Goal: Task Accomplishment & Management: Manage account settings

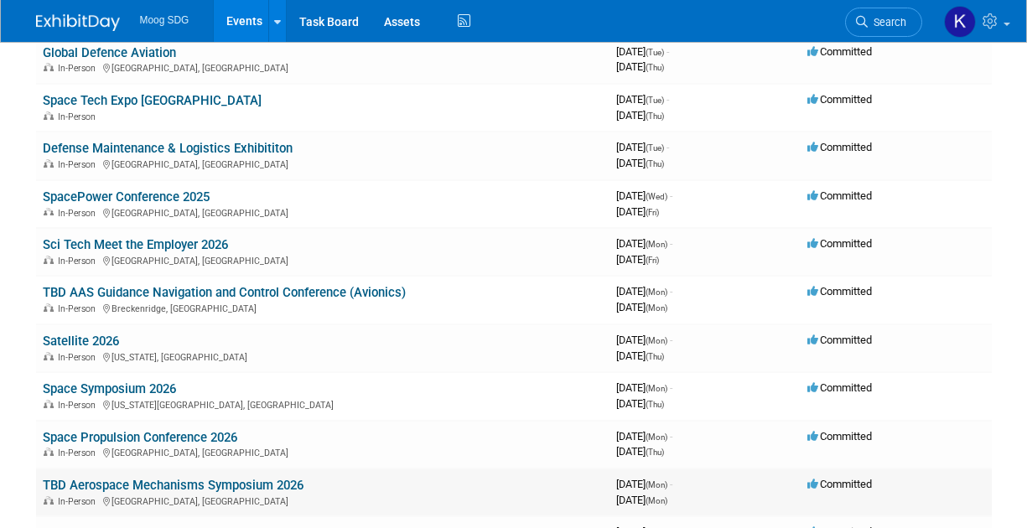
scroll to position [251, 0]
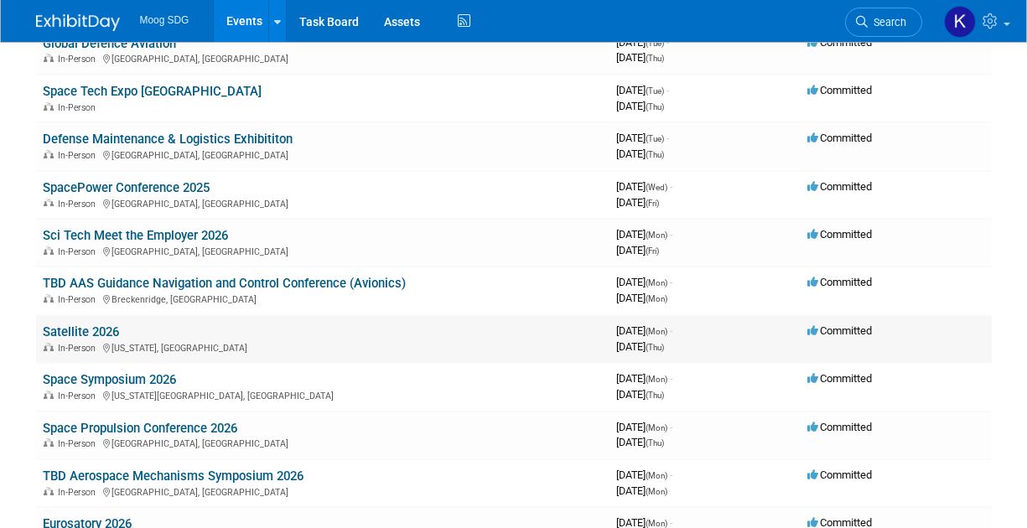
click at [105, 337] on link "Satellite 2026" at bounding box center [81, 331] width 76 height 15
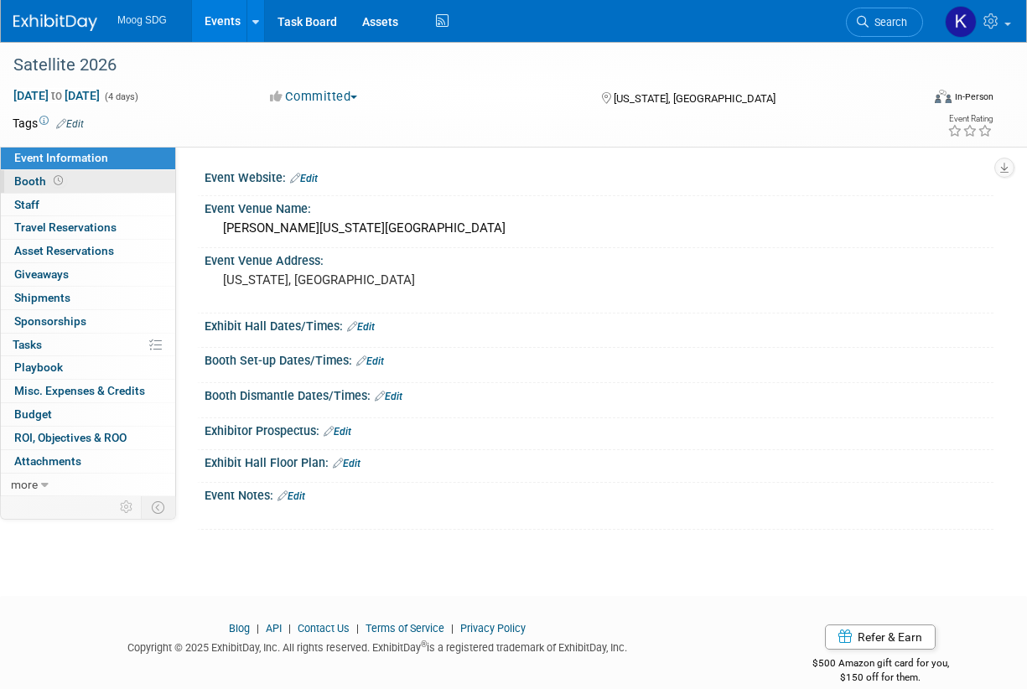
click at [72, 192] on link "Booth" at bounding box center [88, 181] width 174 height 23
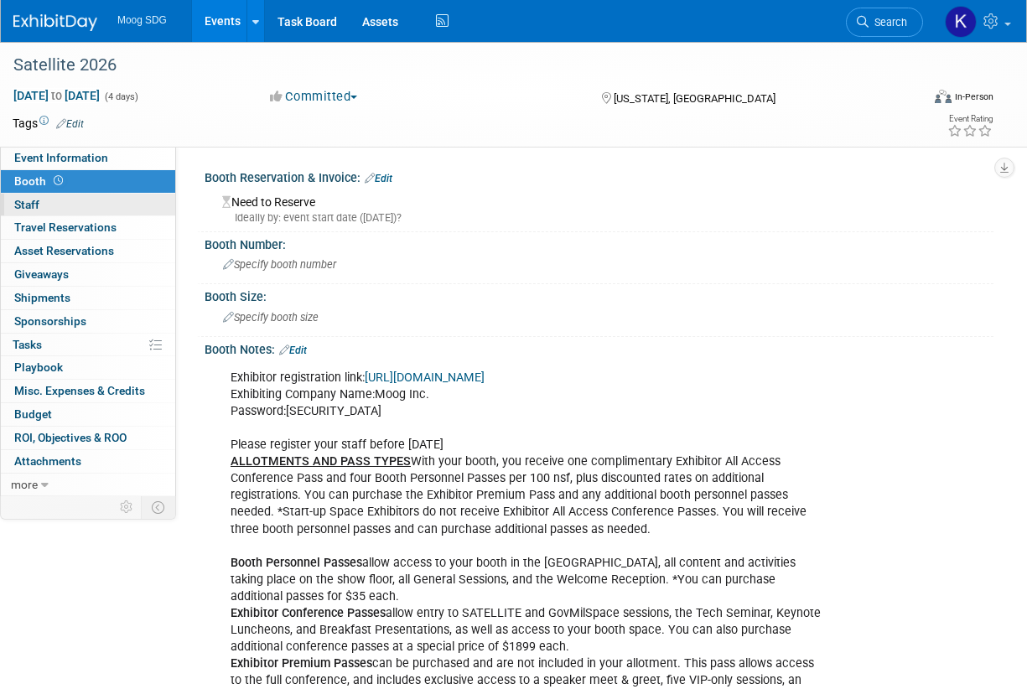
click at [78, 204] on link "0 Staff 0" at bounding box center [88, 205] width 174 height 23
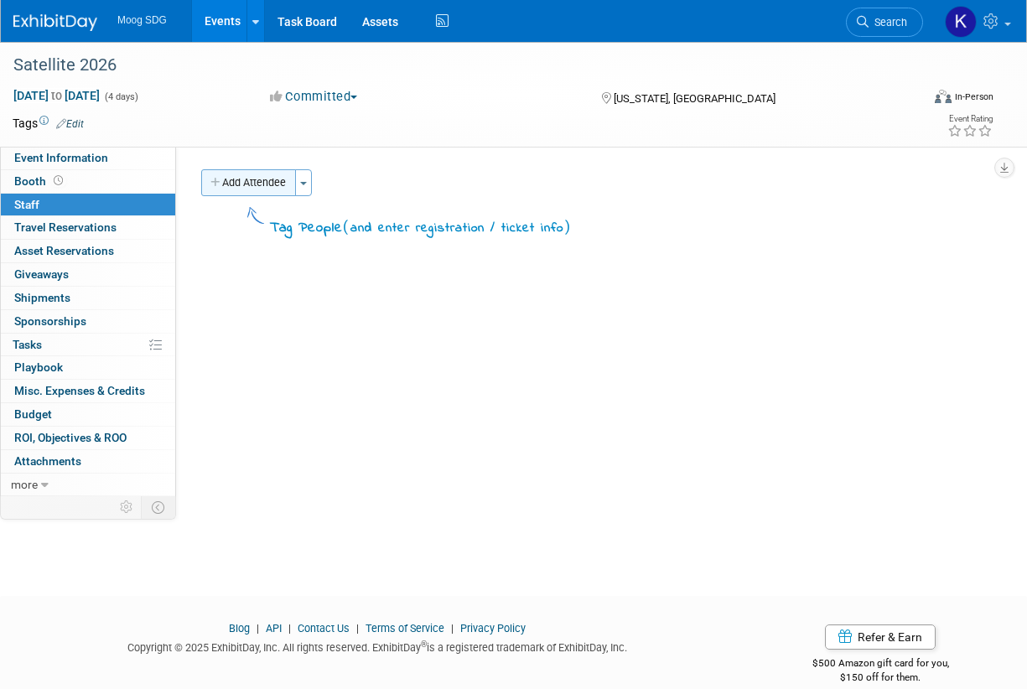
click at [245, 184] on button "Add Attendee" at bounding box center [248, 182] width 95 height 27
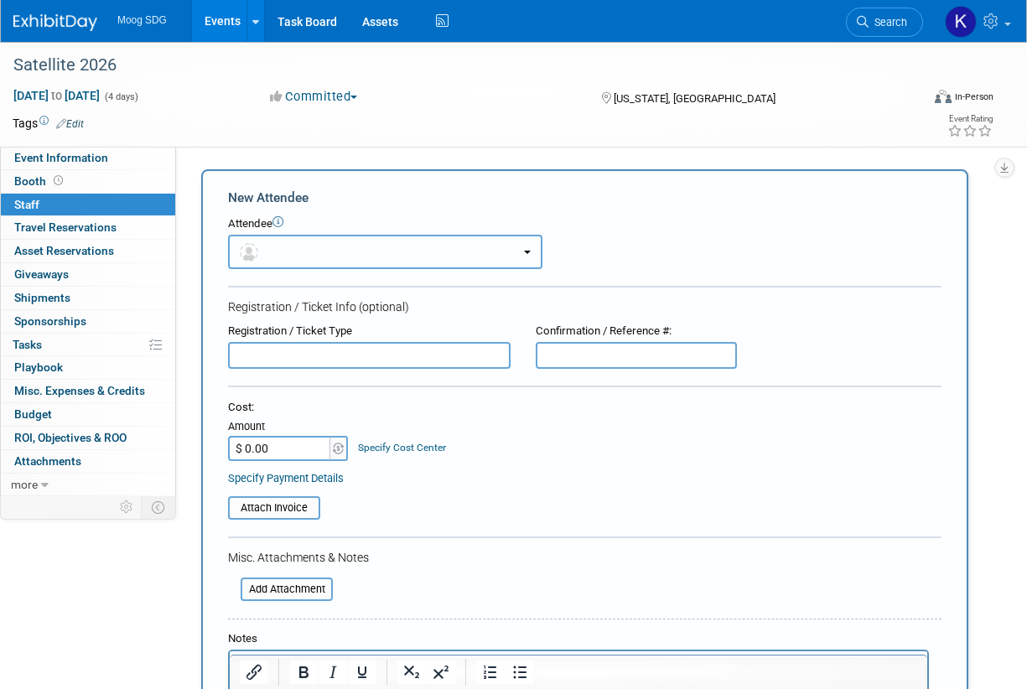
click at [290, 262] on button "button" at bounding box center [385, 252] width 314 height 34
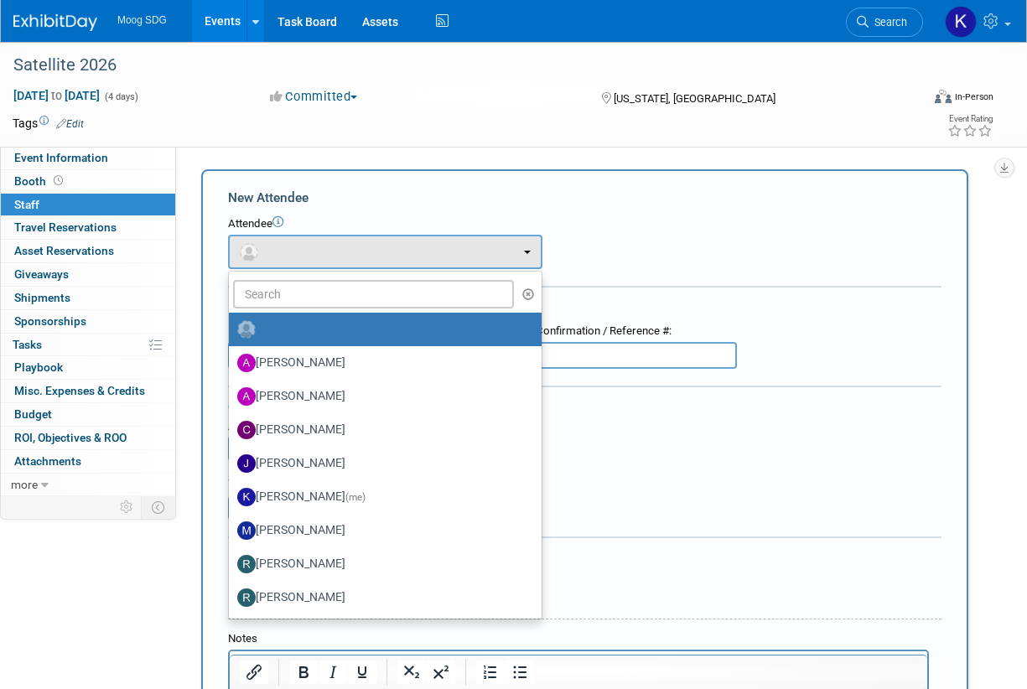
click at [587, 212] on form "New Attendee Attendee <img src="[URL][DOMAIN_NAME]" style="width: 22px; height:…" at bounding box center [584, 496] width 713 height 615
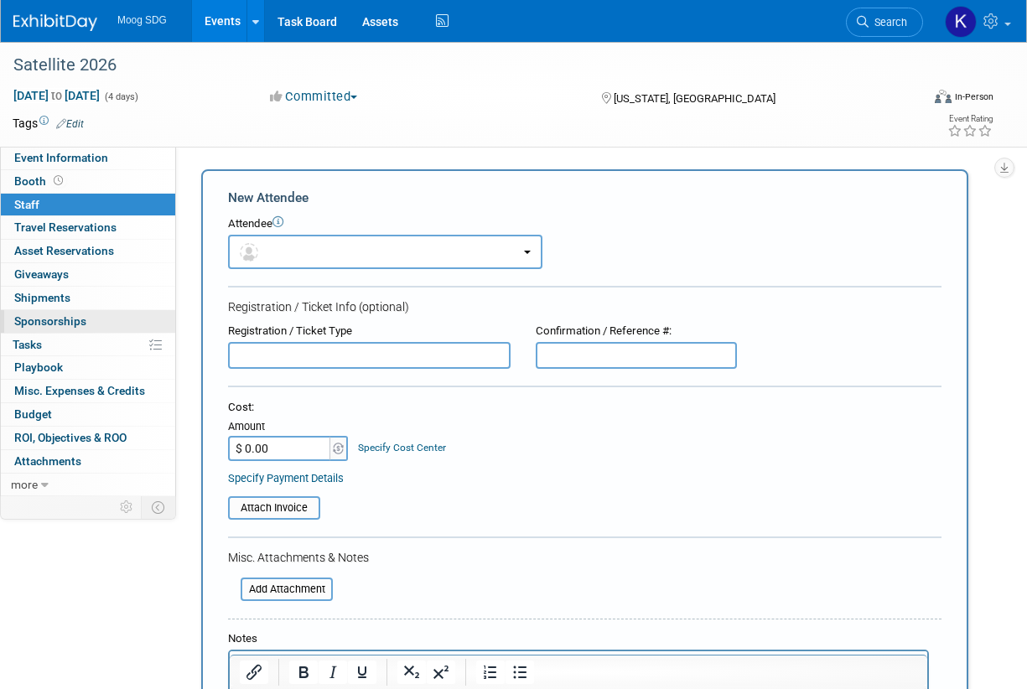
click at [71, 317] on span "Sponsorships 0" at bounding box center [50, 320] width 72 height 13
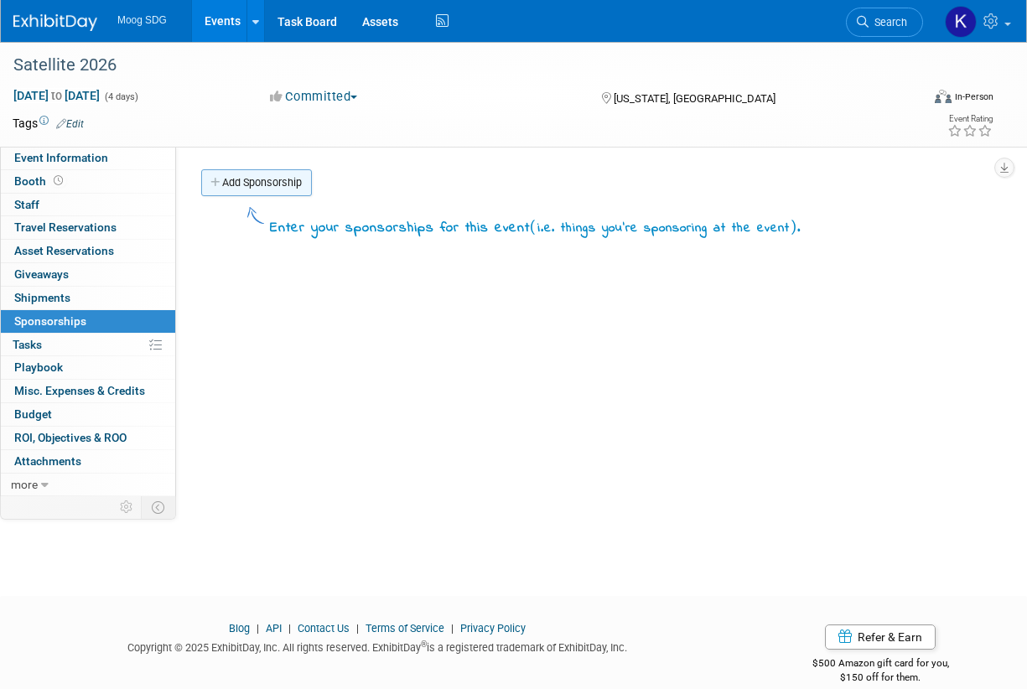
click at [238, 190] on link "Add Sponsorship" at bounding box center [256, 182] width 111 height 27
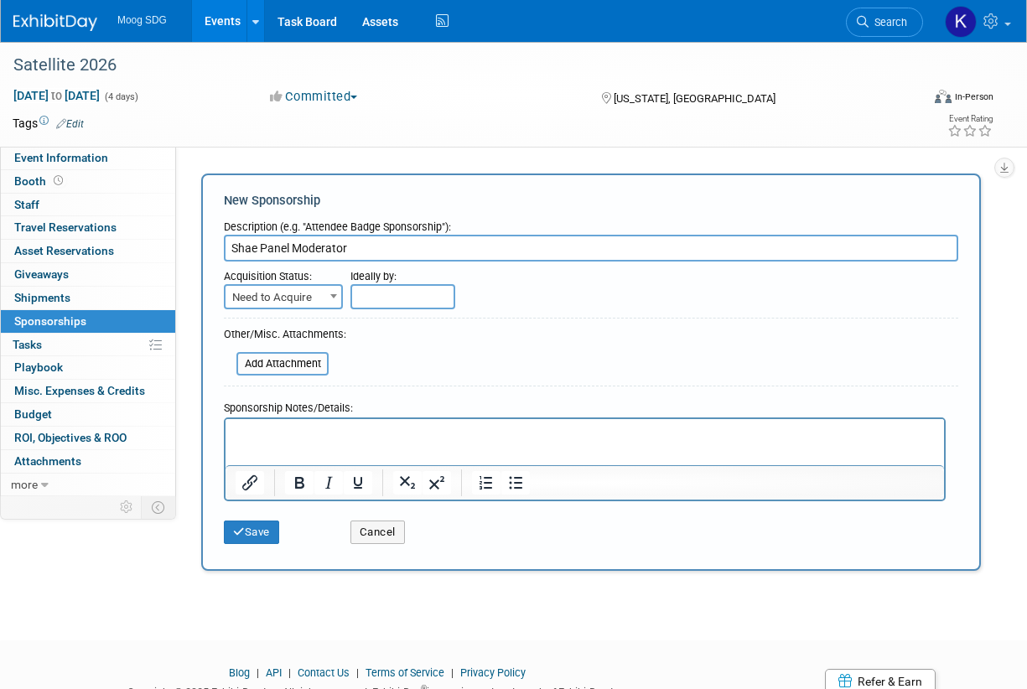
click at [256, 242] on input "Shae Panel Moderator" at bounding box center [591, 248] width 734 height 27
type input "[PERSON_NAME] Panel Moderator"
click at [288, 440] on p "Rich Text Area. Press ALT-0 for help." at bounding box center [584, 433] width 699 height 17
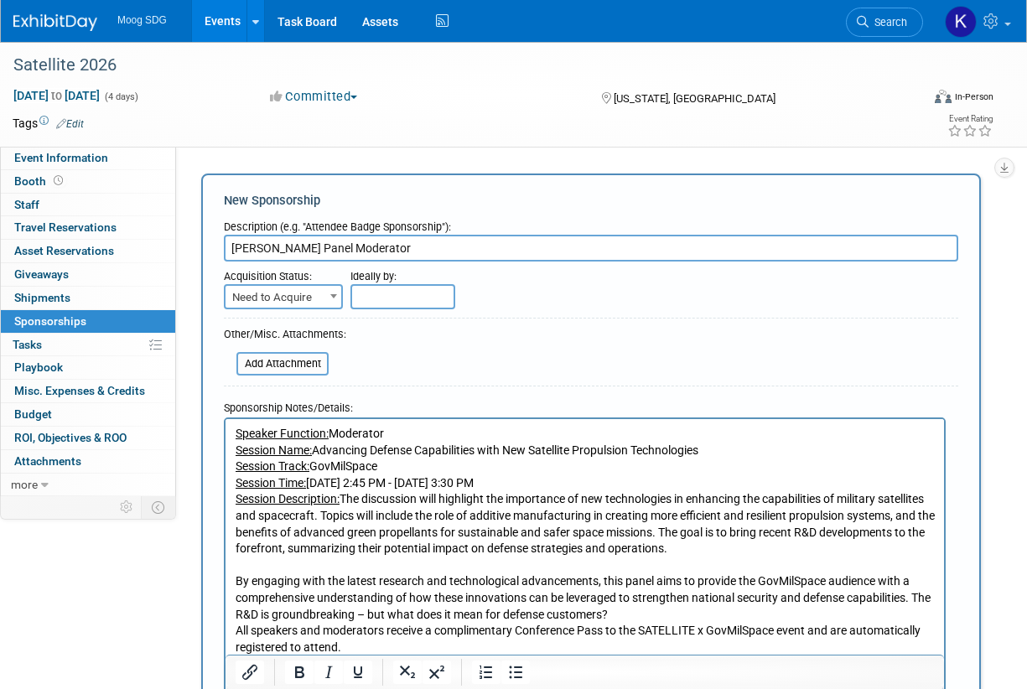
scroll to position [18, 0]
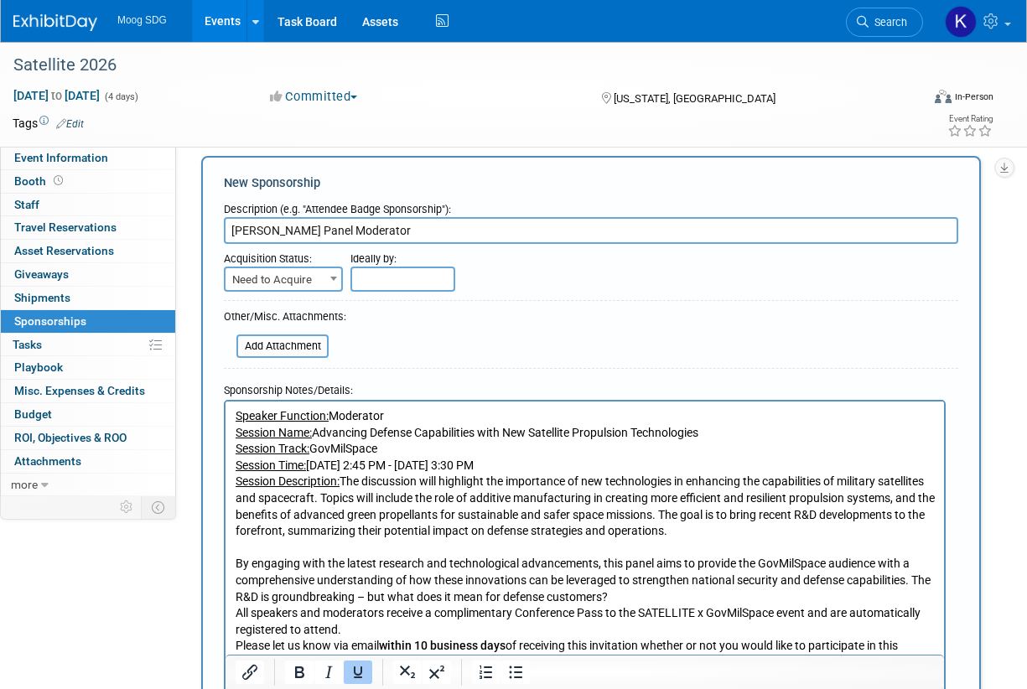
click at [319, 273] on span "Need to Acquire" at bounding box center [283, 279] width 116 height 23
select select "2"
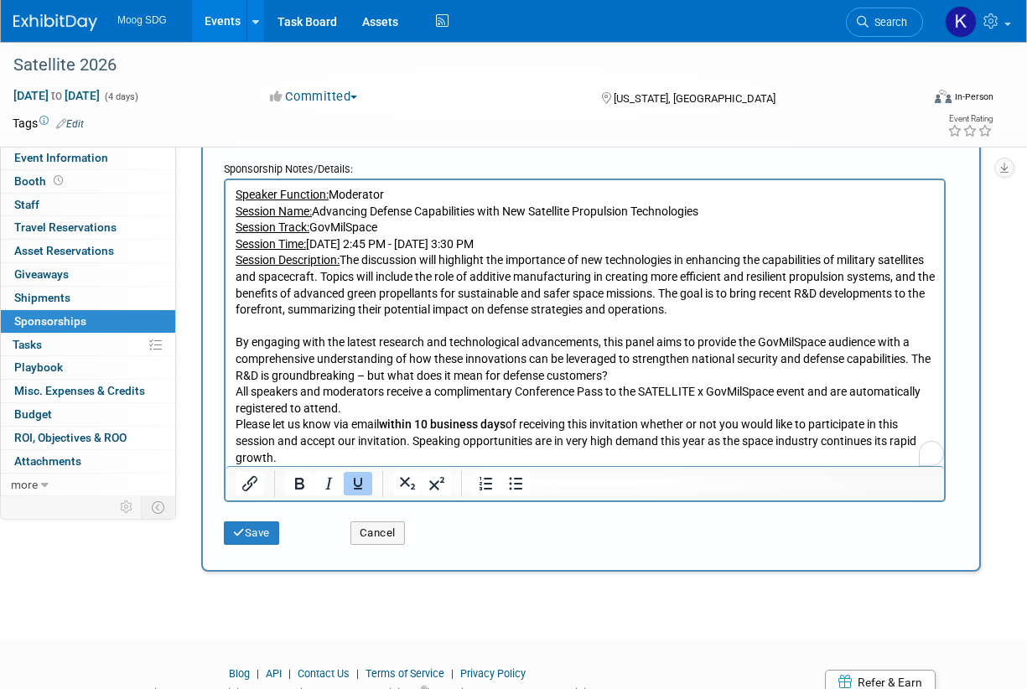
scroll to position [520, 0]
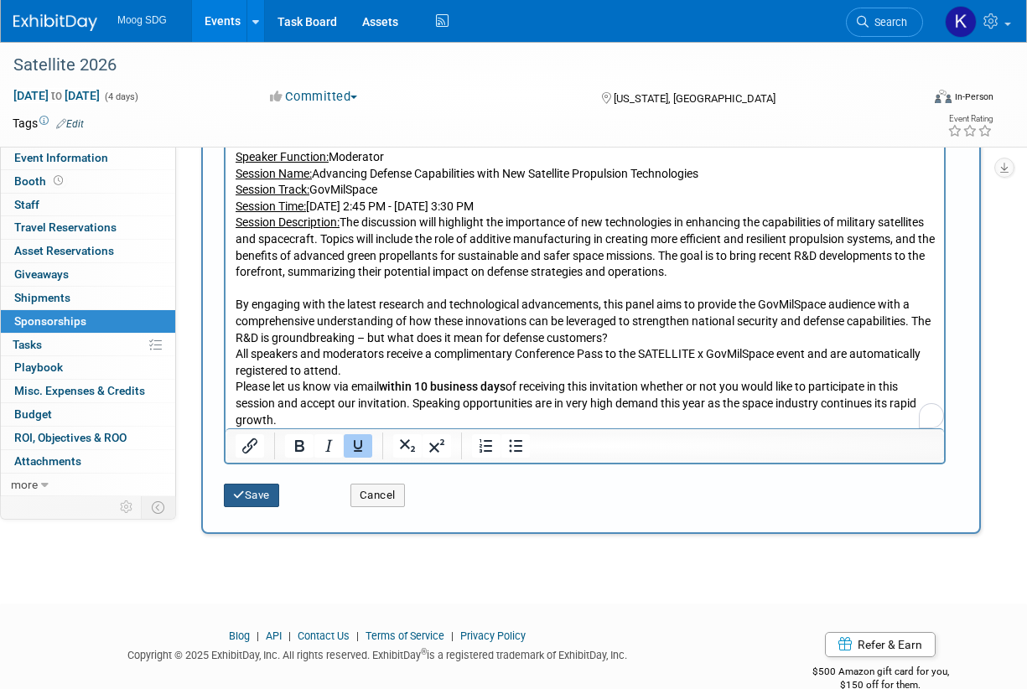
click at [254, 498] on button "Save" at bounding box center [251, 495] width 55 height 23
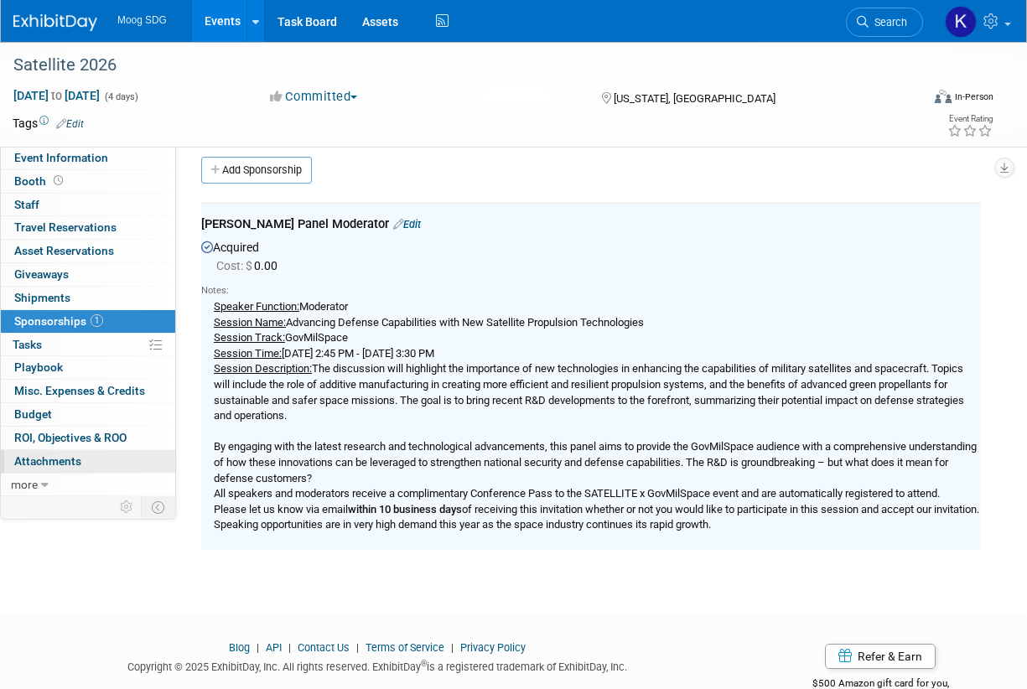
scroll to position [0, 0]
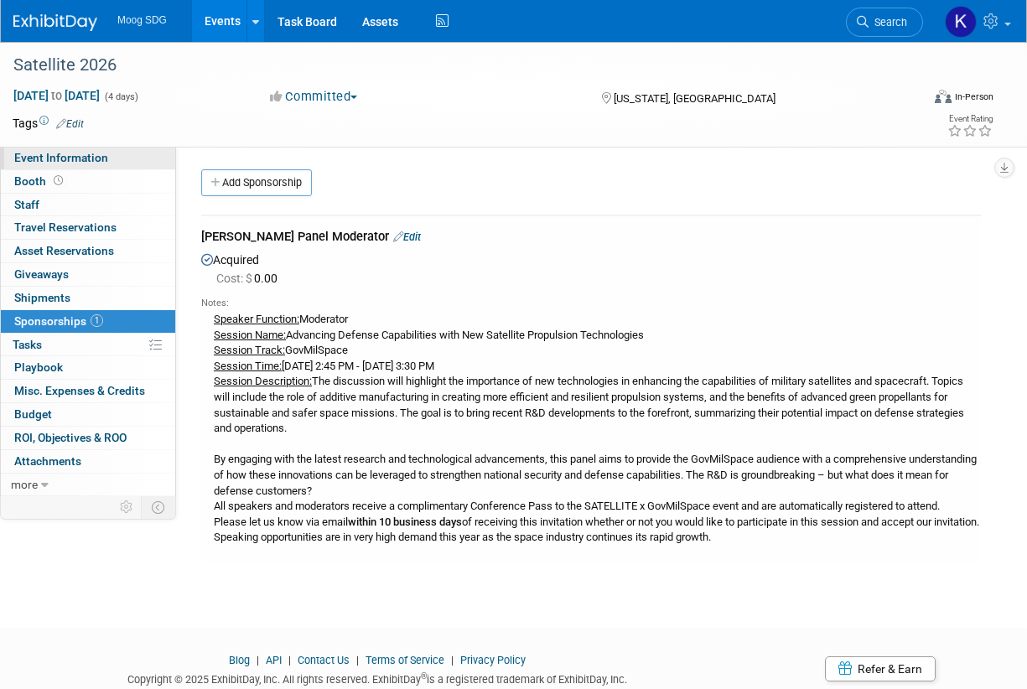
click at [79, 165] on link "Event Information" at bounding box center [88, 158] width 174 height 23
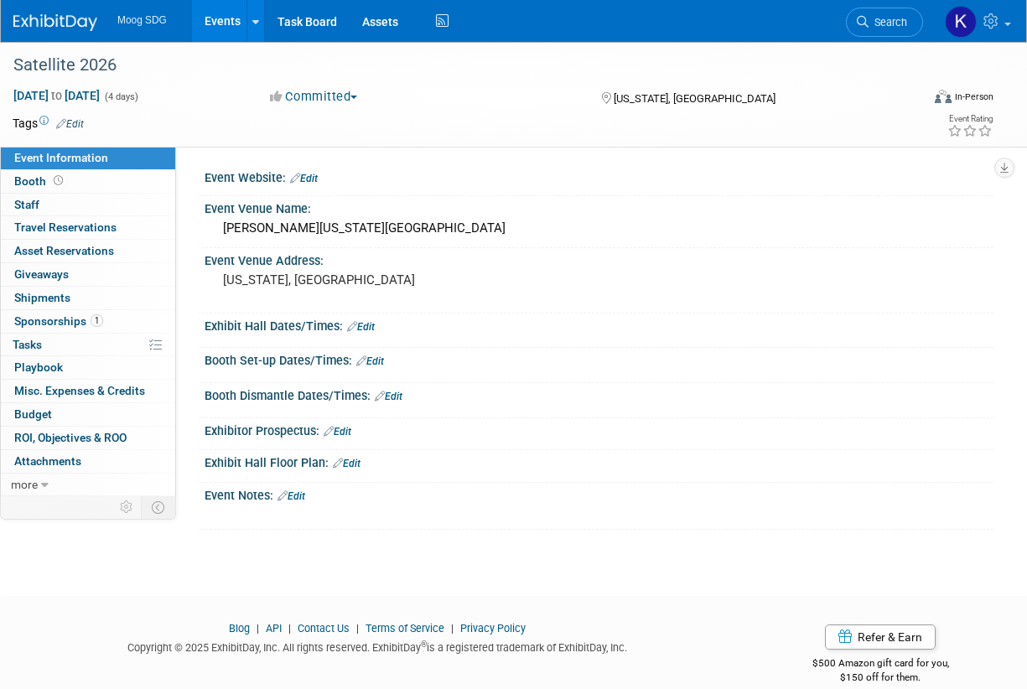
click at [301, 490] on link "Edit" at bounding box center [291, 496] width 28 height 12
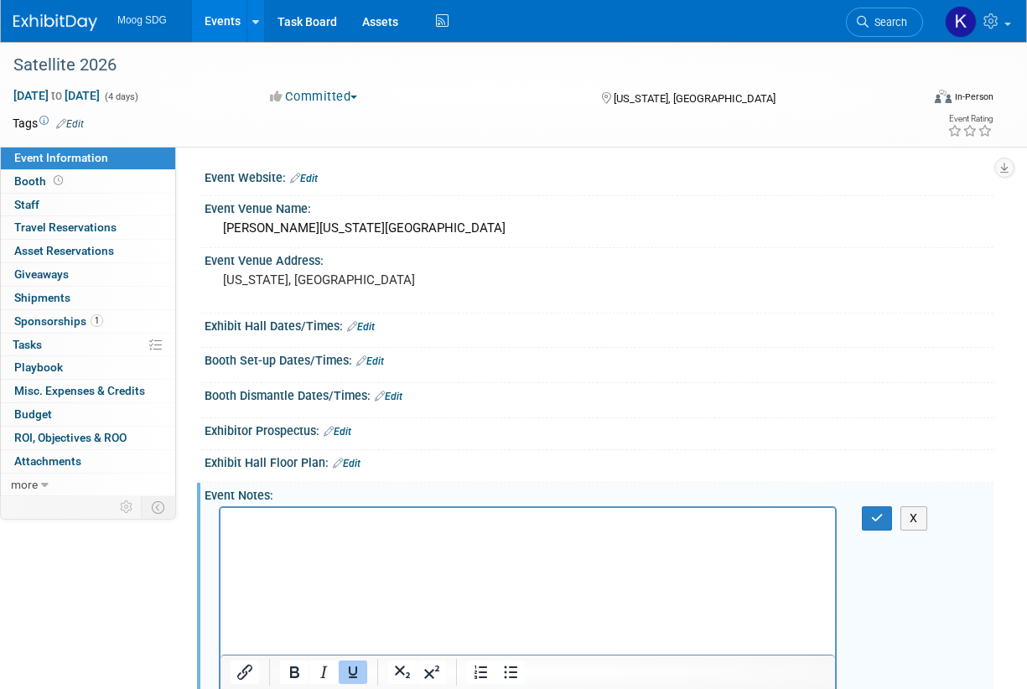
scroll to position [146, 0]
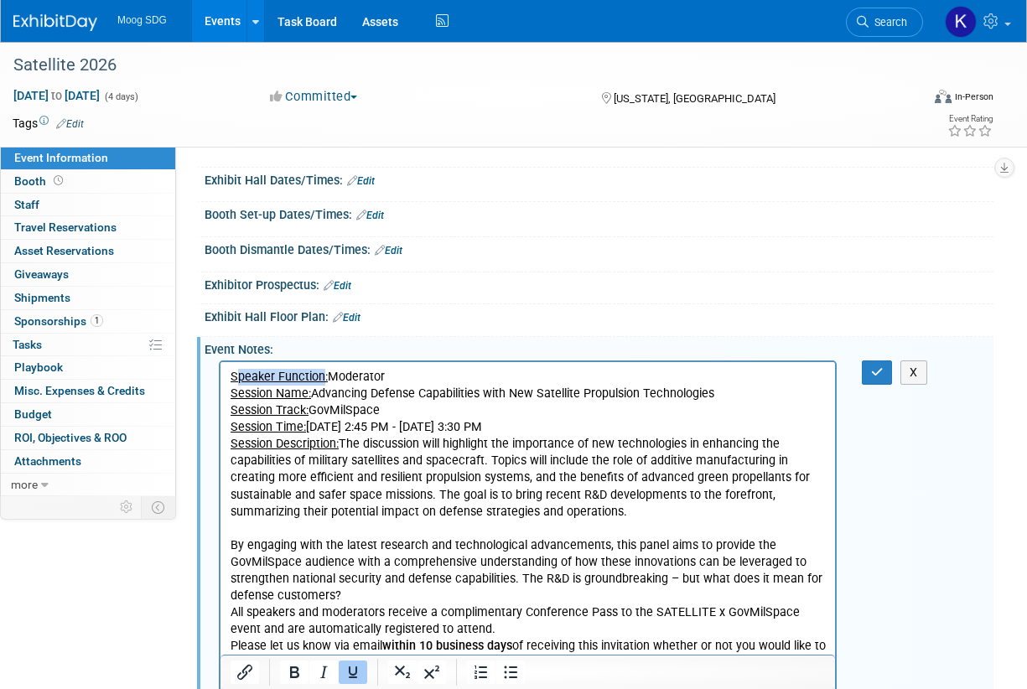
drag, startPoint x: 235, startPoint y: 372, endPoint x: 324, endPoint y: 374, distance: 89.7
click at [324, 374] on u "Speaker Function:" at bounding box center [278, 377] width 97 height 14
click at [868, 373] on button "button" at bounding box center [876, 372] width 31 height 24
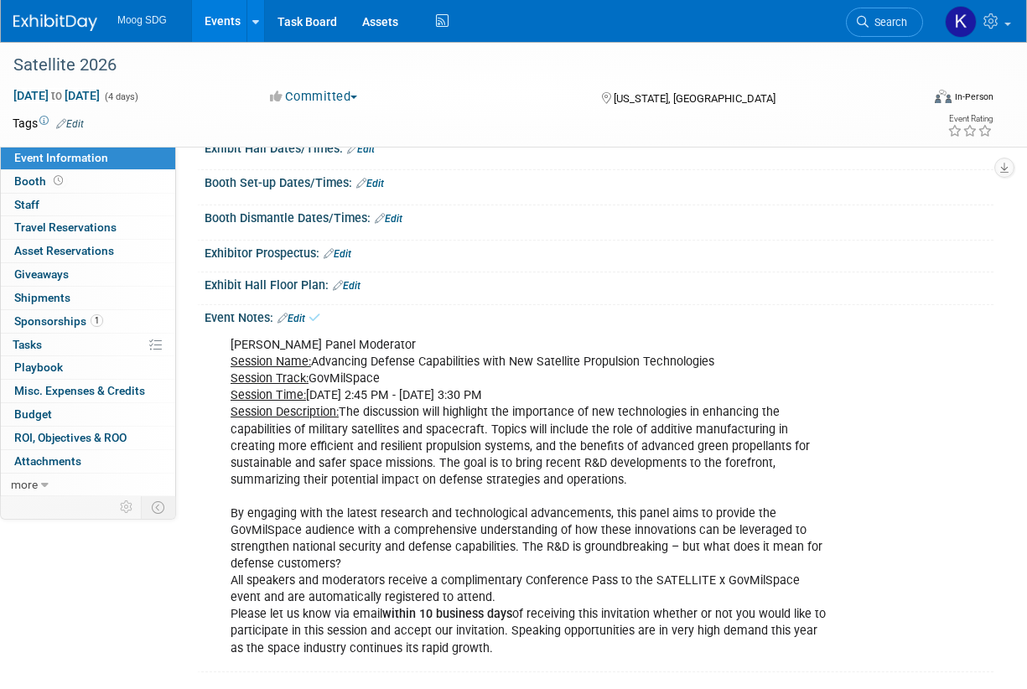
scroll to position [0, 0]
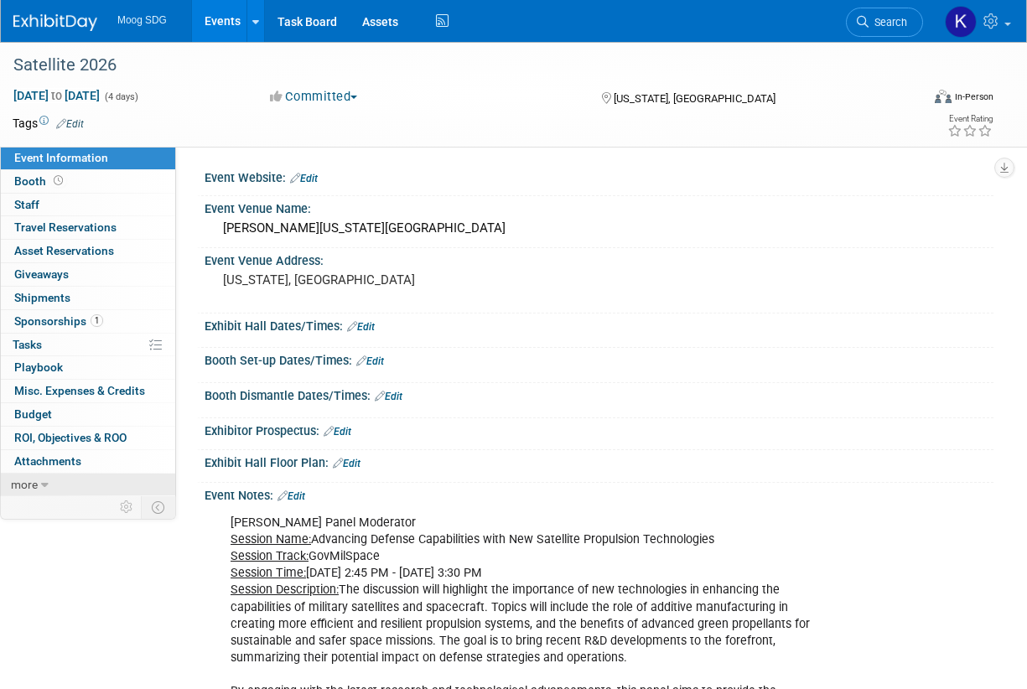
click at [39, 481] on link "more" at bounding box center [88, 484] width 174 height 23
